Goal: Transaction & Acquisition: Subscribe to service/newsletter

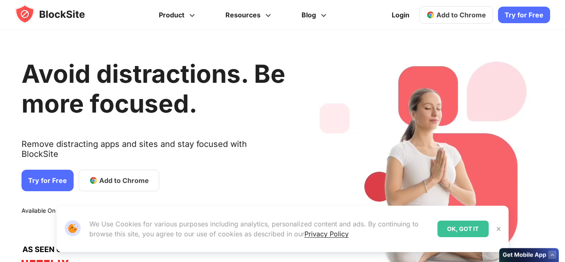
click at [50, 169] on link "Try for Free" at bounding box center [47, 179] width 52 height 21
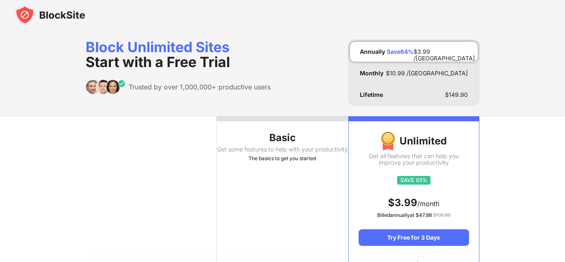
click at [276, 153] on div "Get some features to help with your productivity" at bounding box center [282, 149] width 131 height 7
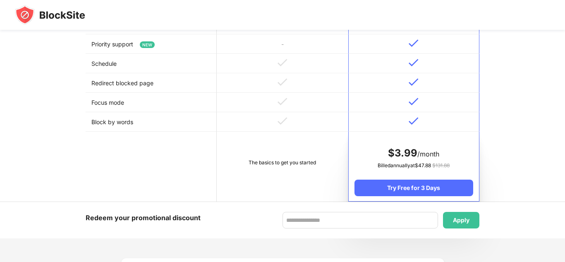
scroll to position [378, 0]
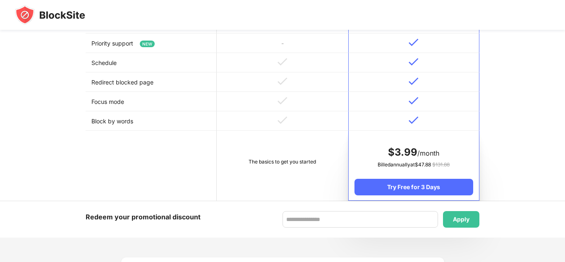
click at [283, 193] on td "The basics to get you started" at bounding box center [282, 166] width 131 height 70
click at [277, 143] on td "The basics to get you started" at bounding box center [282, 166] width 131 height 70
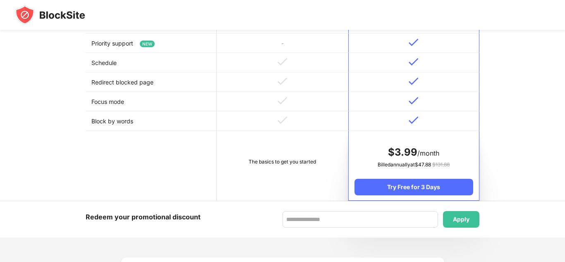
click at [277, 143] on td "The basics to get you started" at bounding box center [282, 166] width 131 height 70
